Goal: Obtain resource: Download file/media

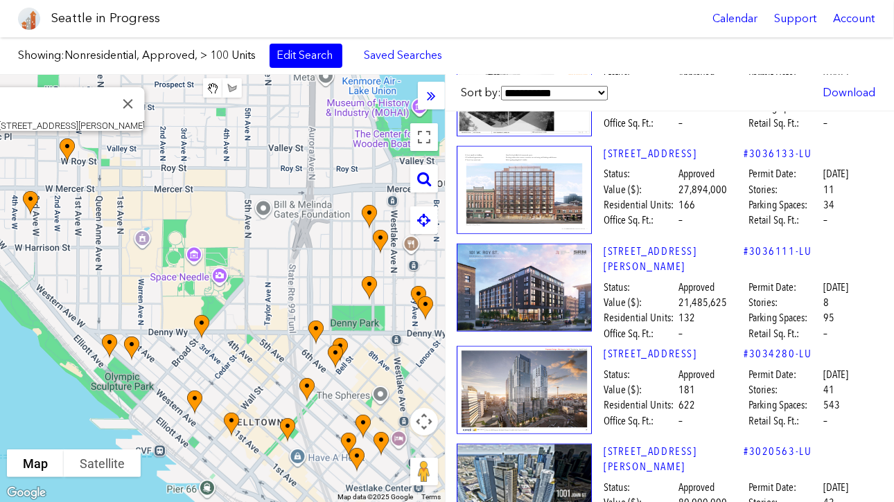
scroll to position [774, 0]
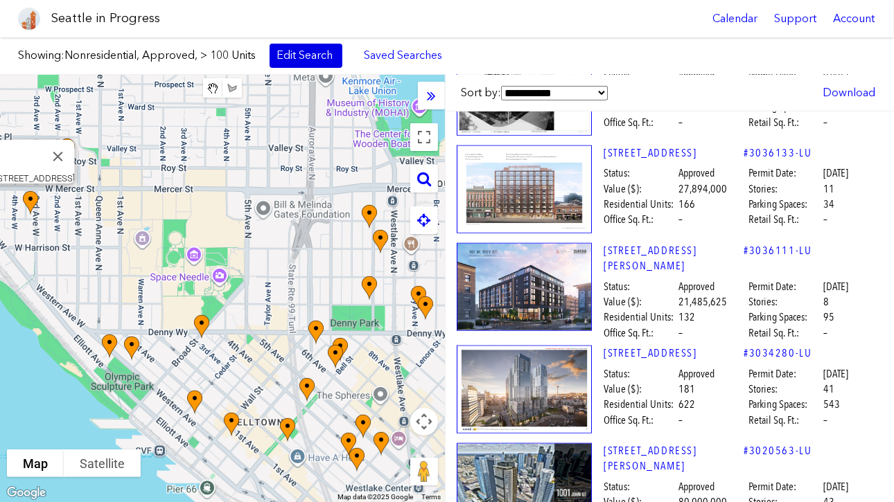
click at [324, 56] on link "Edit Search" at bounding box center [305, 56] width 73 height 24
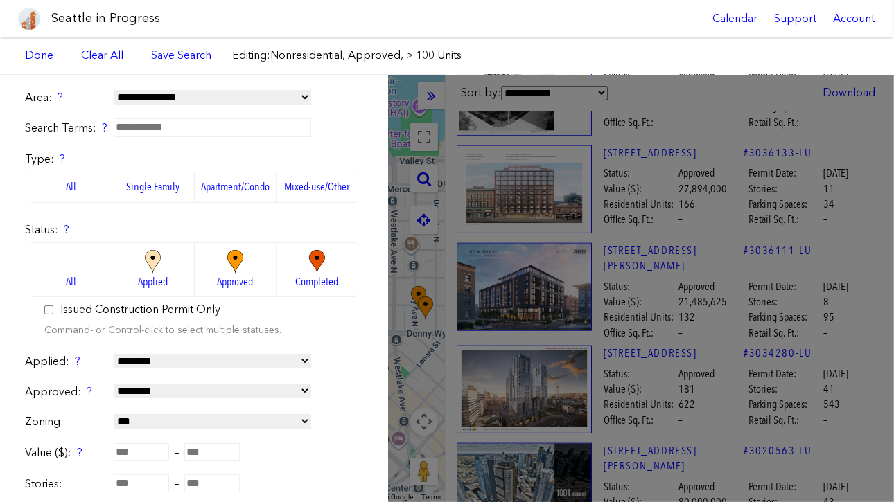
click at [312, 259] on img at bounding box center [317, 262] width 38 height 24
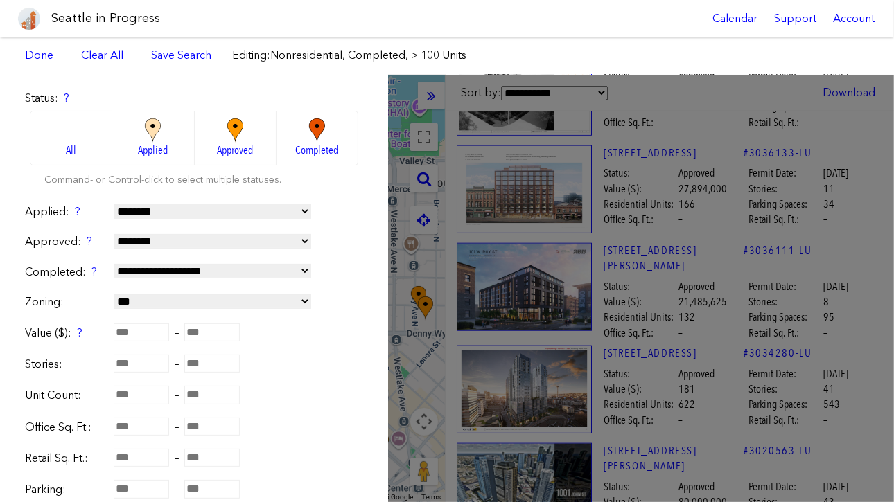
scroll to position [405, 0]
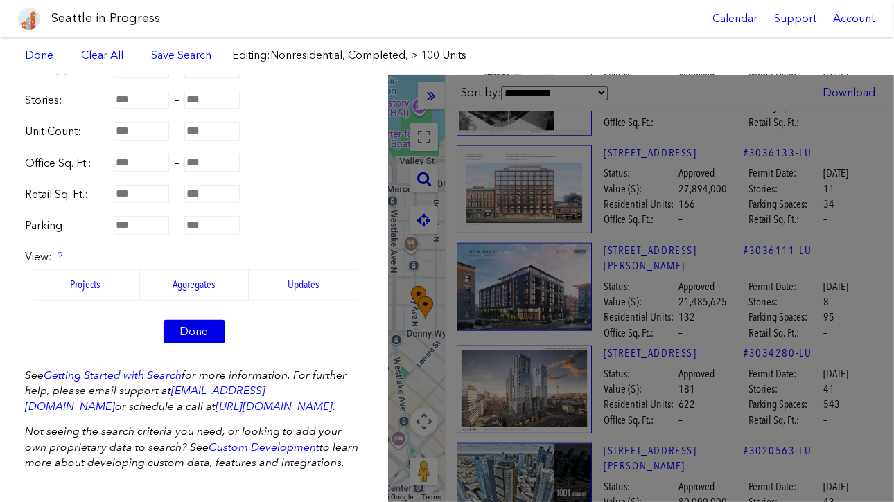
click at [198, 320] on link "Done" at bounding box center [194, 332] width 62 height 24
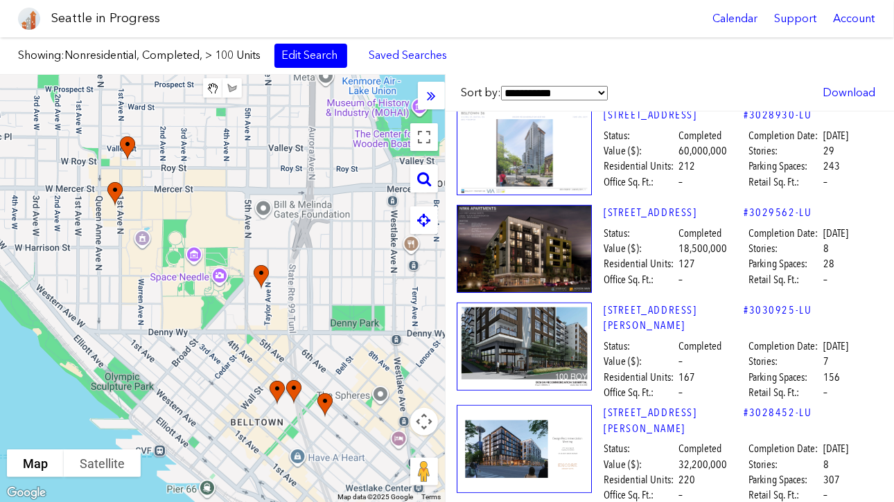
scroll to position [204, 0]
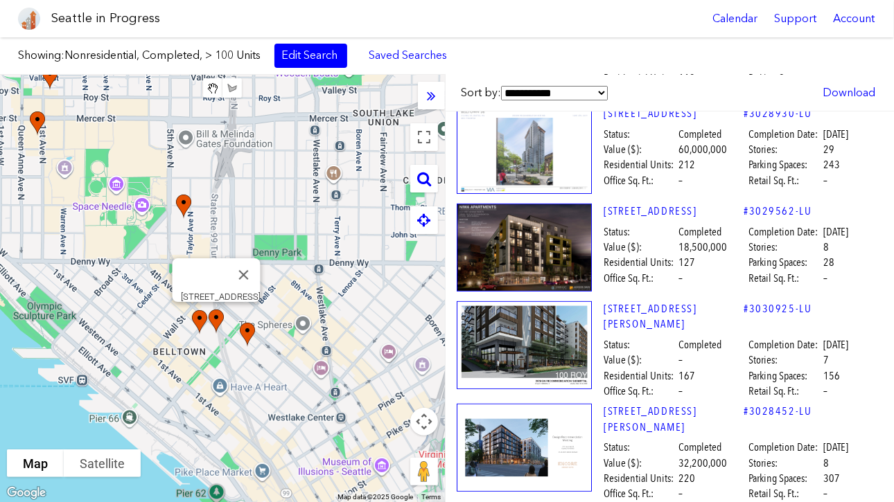
drag, startPoint x: 300, startPoint y: 185, endPoint x: 224, endPoint y: 116, distance: 102.5
click at [224, 116] on div "[STREET_ADDRESS]" at bounding box center [222, 288] width 445 height 427
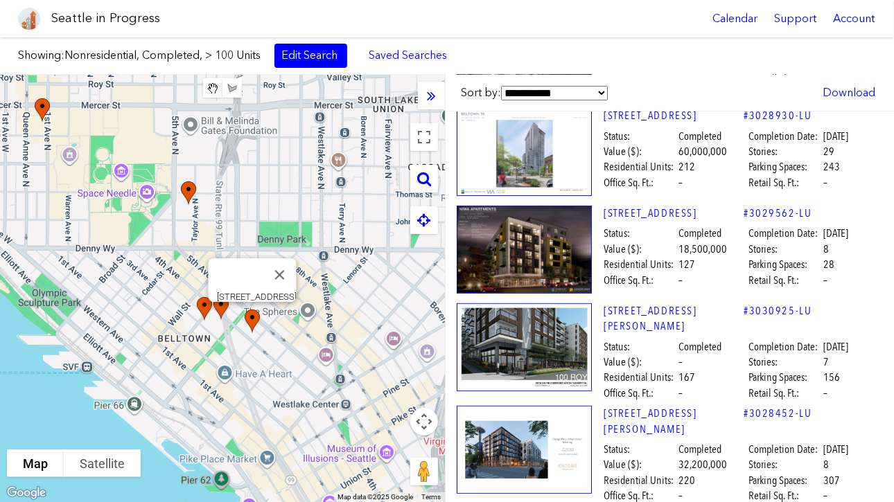
click at [253, 318] on img at bounding box center [260, 334] width 42 height 60
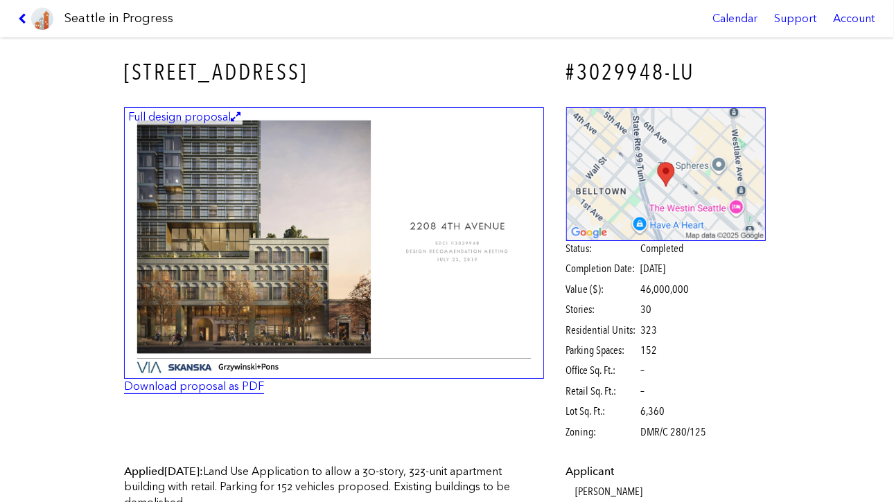
click at [216, 389] on link "Download proposal as PDF" at bounding box center [194, 386] width 140 height 13
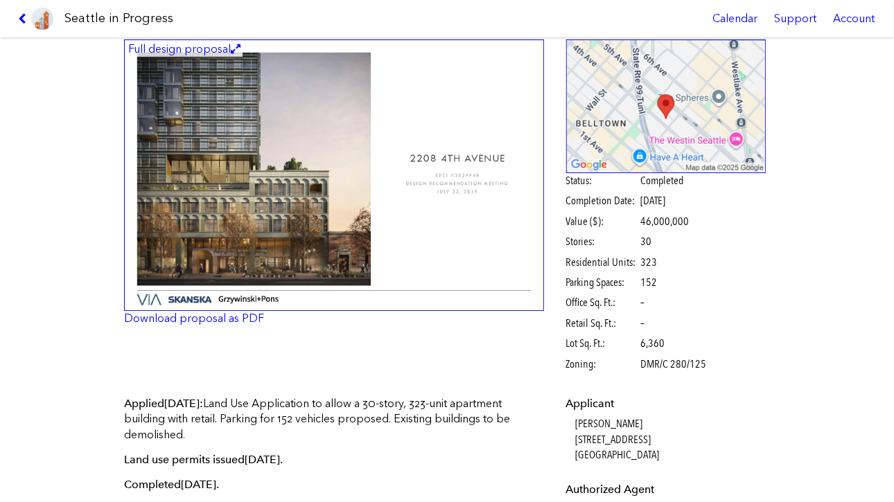
scroll to position [69, 0]
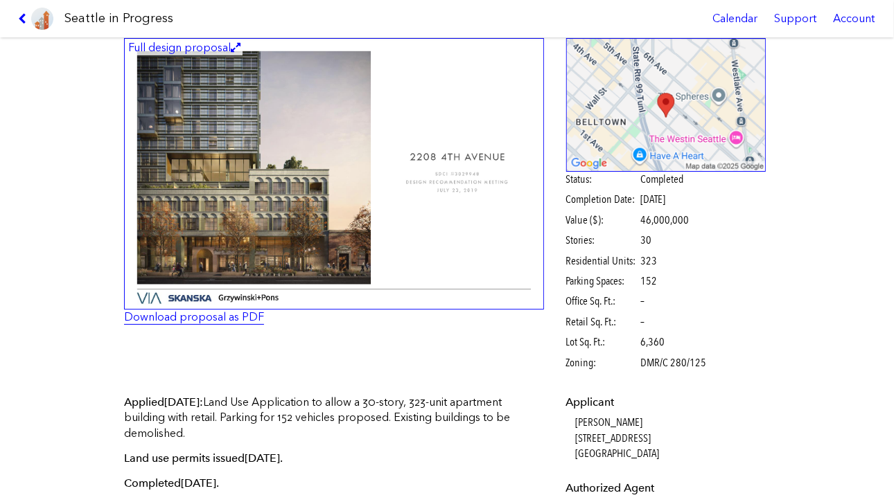
click at [140, 316] on link "Download proposal as PDF" at bounding box center [194, 316] width 140 height 13
click at [585, 233] on span "Stories:" at bounding box center [602, 240] width 73 height 15
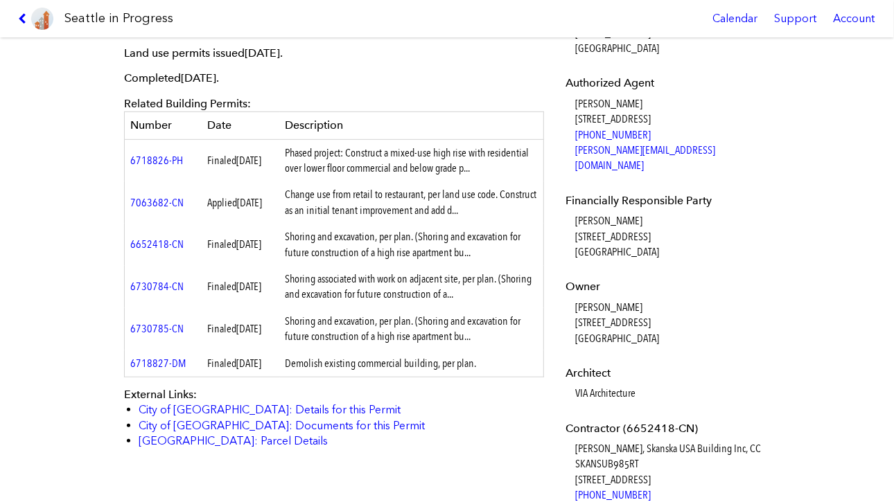
scroll to position [475, 0]
click at [69, 294] on div "[STREET_ADDRESS] #3029948-LU Full design proposal Download proposal as PDF Stat…" at bounding box center [447, 269] width 894 height 465
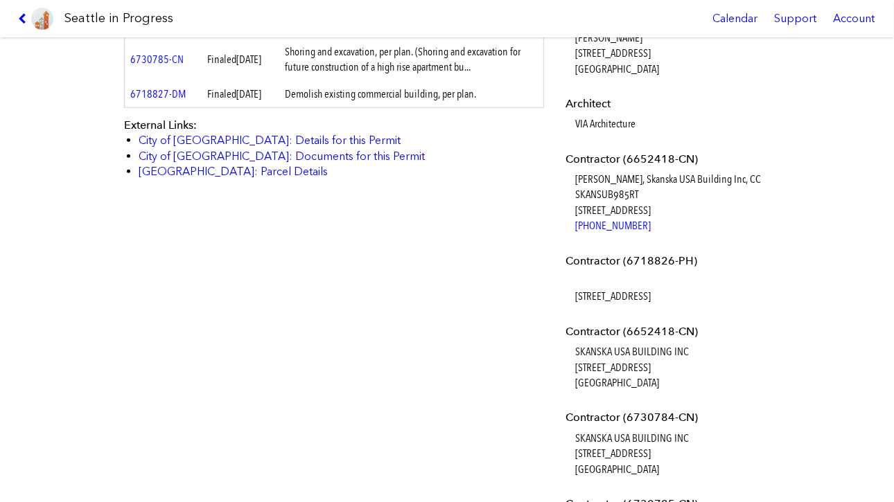
scroll to position [763, 0]
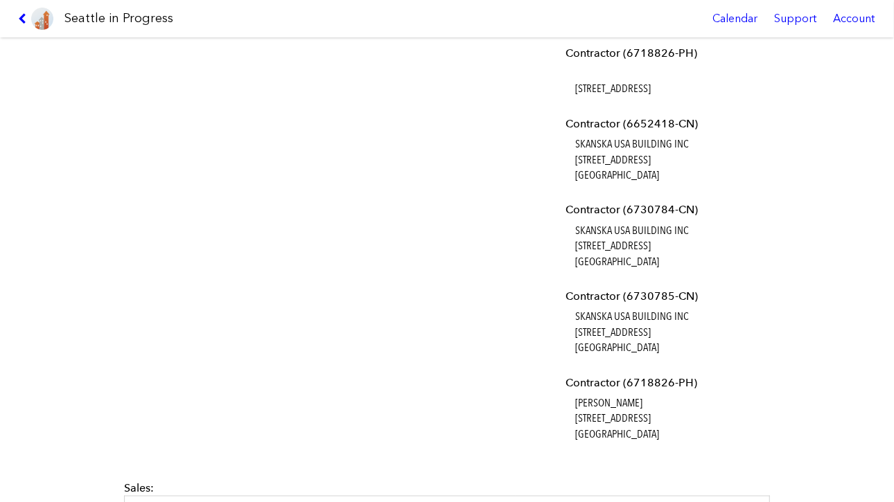
click at [9, 260] on div "[STREET_ADDRESS] #3029948-LU Full design proposal Download proposal as PDF Stat…" at bounding box center [447, 269] width 894 height 465
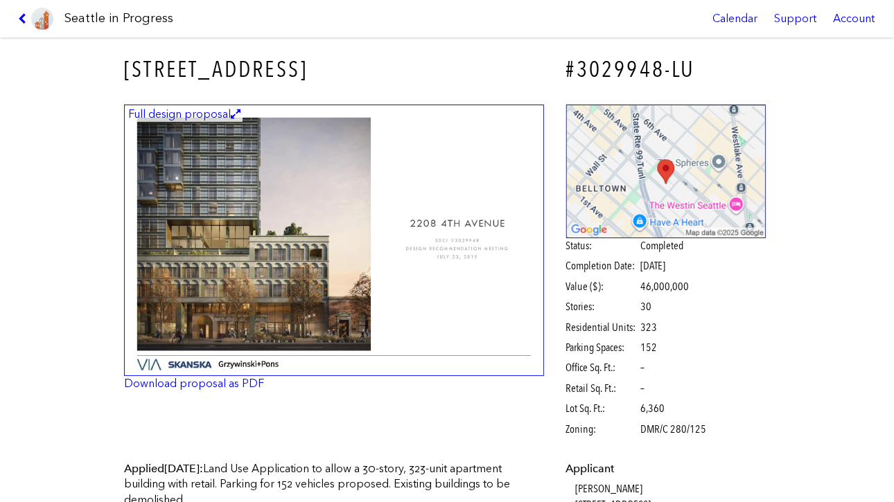
scroll to position [5, 0]
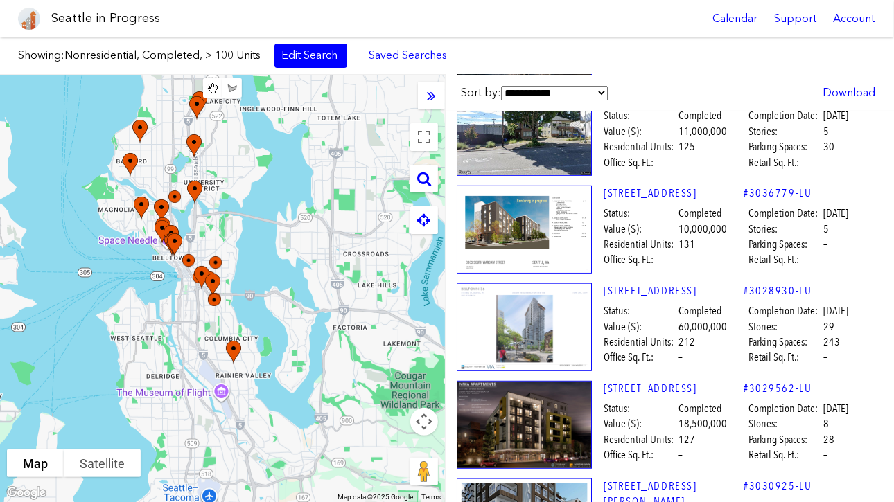
scroll to position [774, 0]
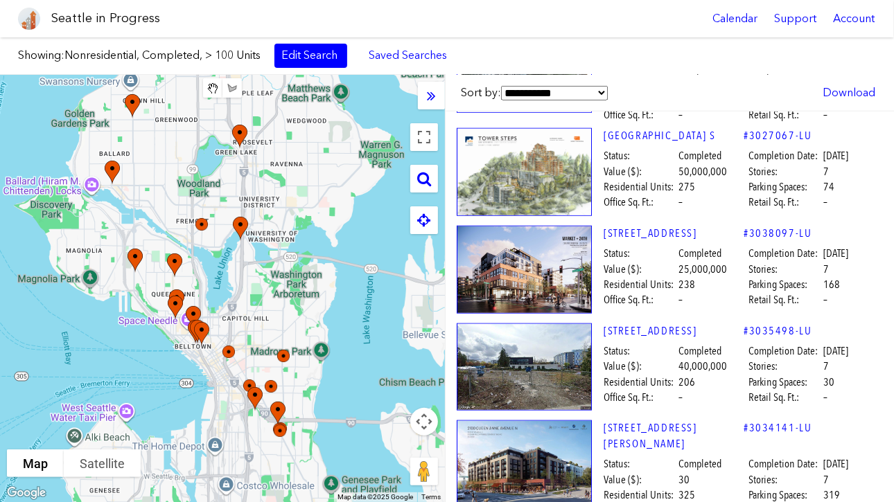
click at [103, 172] on img at bounding box center [120, 185] width 42 height 60
click at [309, 62] on link "Edit Search" at bounding box center [310, 56] width 73 height 24
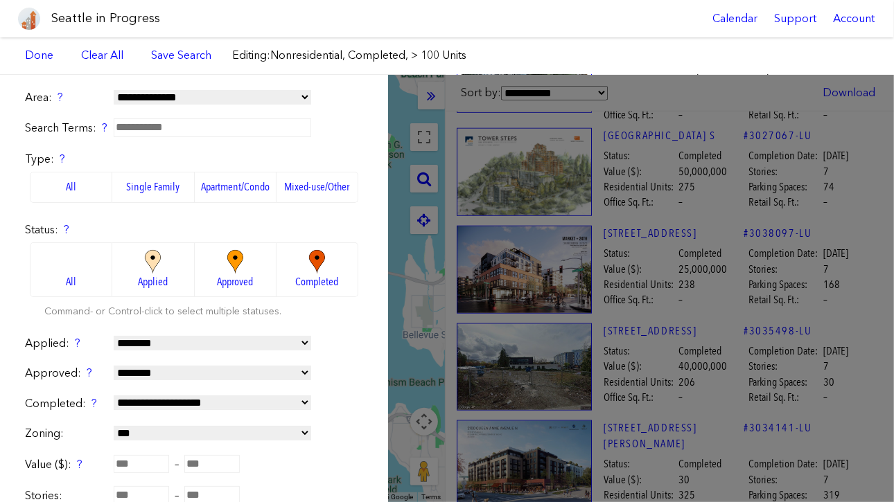
click at [55, 197] on label "All" at bounding box center [71, 187] width 82 height 30
click at [61, 294] on label "All" at bounding box center [71, 269] width 82 height 55
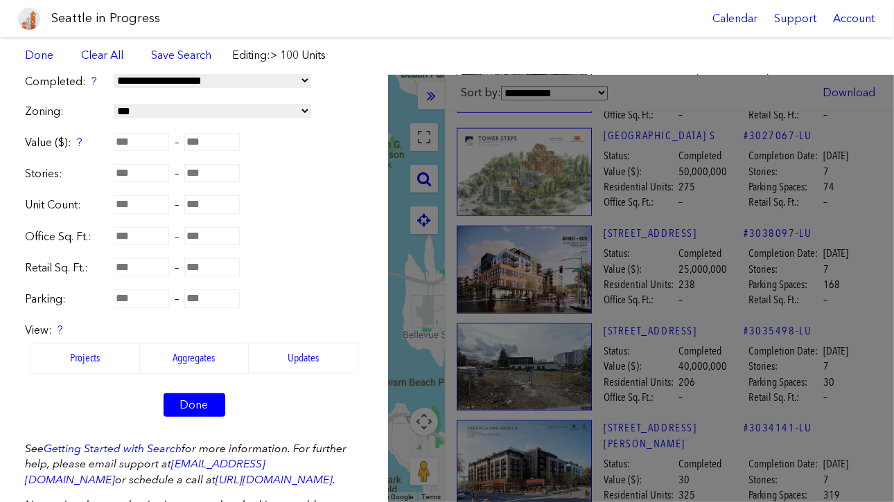
scroll to position [405, 0]
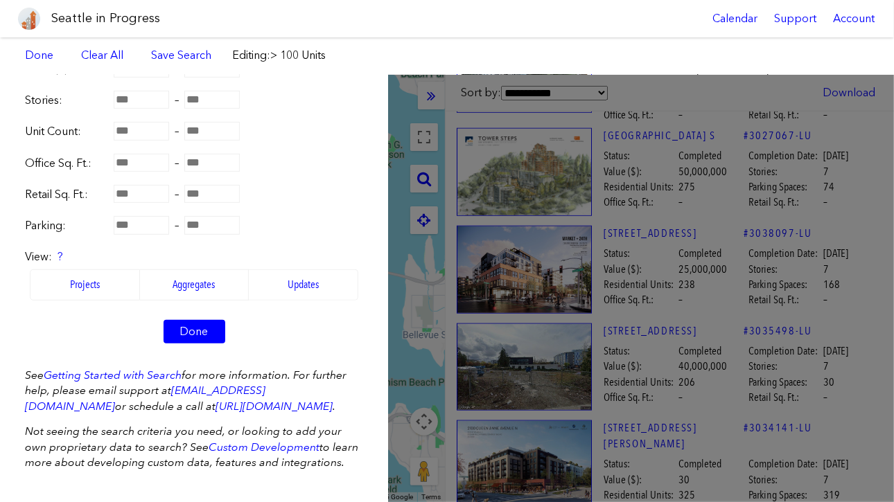
click at [203, 342] on form "**********" at bounding box center [194, 27] width 338 height 664
click at [184, 326] on link "Done" at bounding box center [194, 332] width 62 height 24
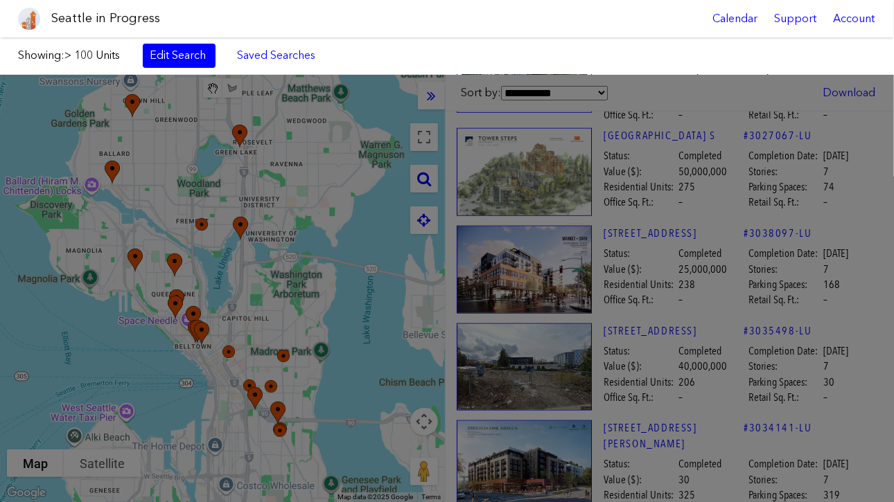
click at [178, 328] on div "**********" at bounding box center [447, 288] width 894 height 427
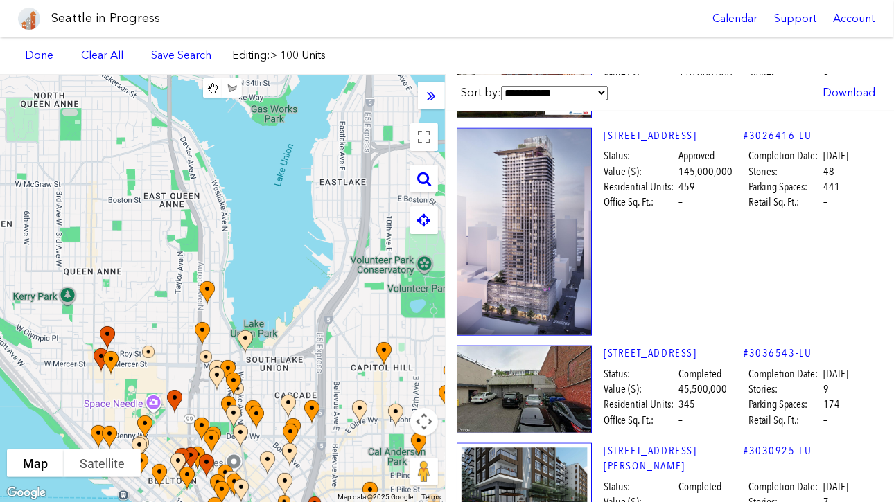
click at [276, 254] on div at bounding box center [222, 288] width 445 height 427
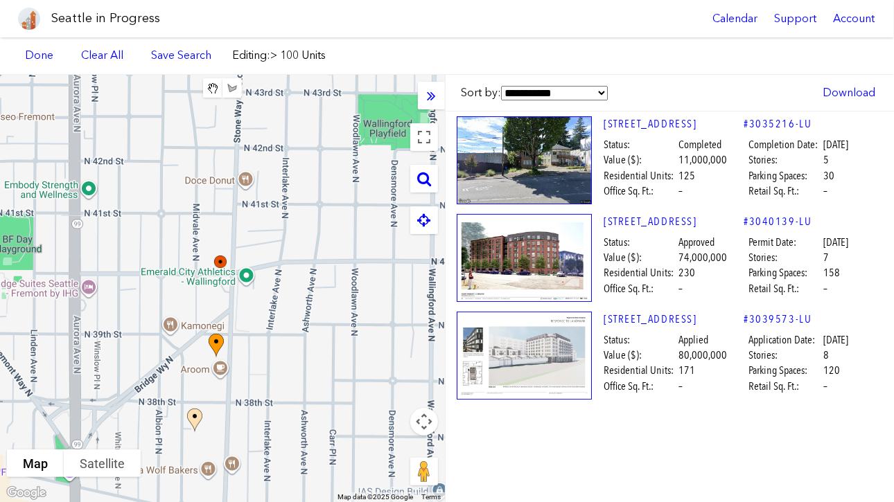
click at [220, 346] on img at bounding box center [224, 358] width 42 height 60
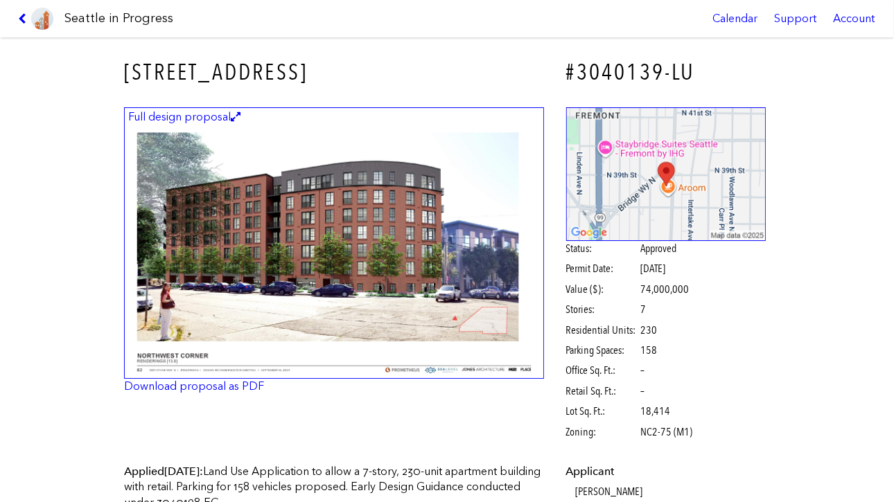
scroll to position [1, 0]
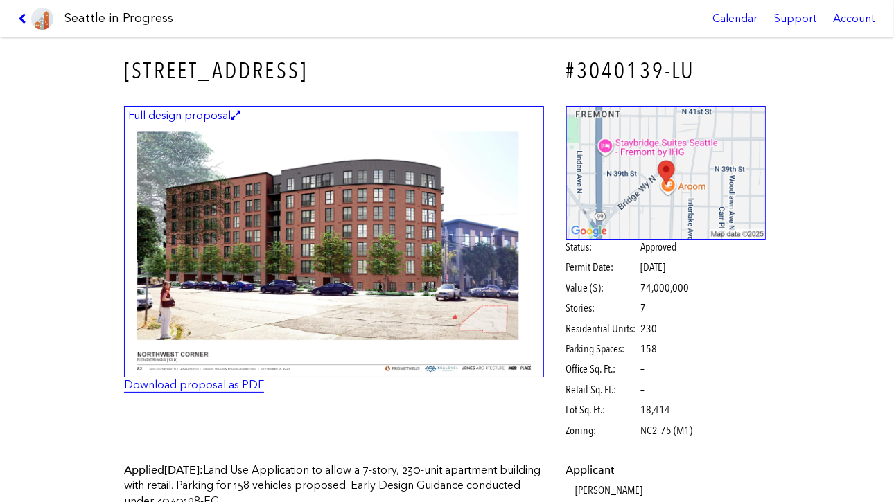
click at [149, 387] on link "Download proposal as PDF" at bounding box center [194, 384] width 140 height 13
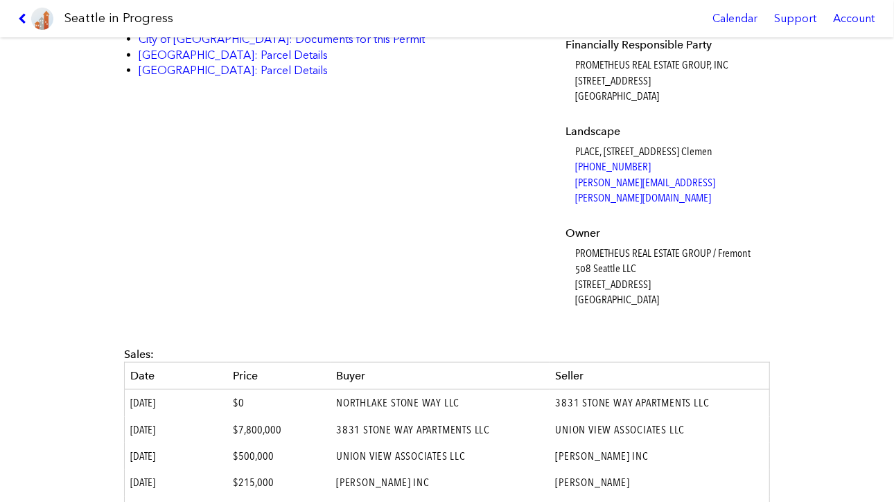
scroll to position [1187, 0]
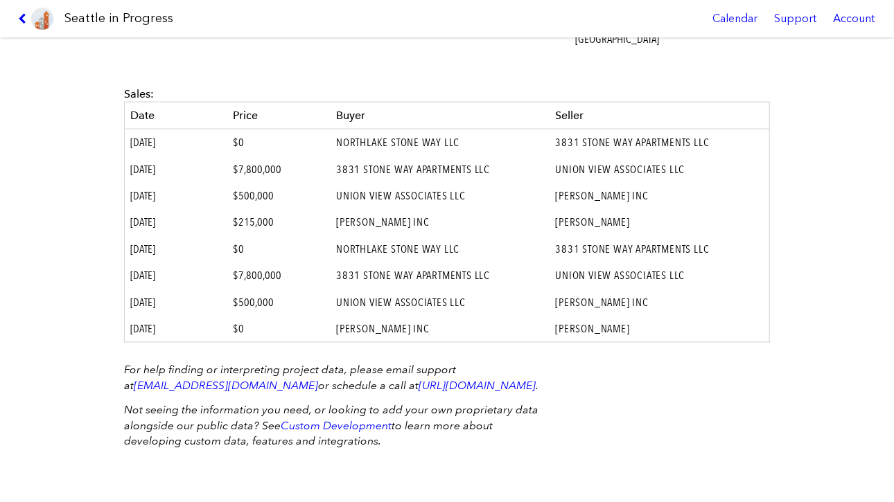
click at [312, 445] on em "Not seeing the information you need, or looking to add your own proprietary dat…" at bounding box center [331, 426] width 414 height 44
click at [310, 427] on link "Custom Development" at bounding box center [336, 426] width 111 height 13
